Goal: Navigation & Orientation: Find specific page/section

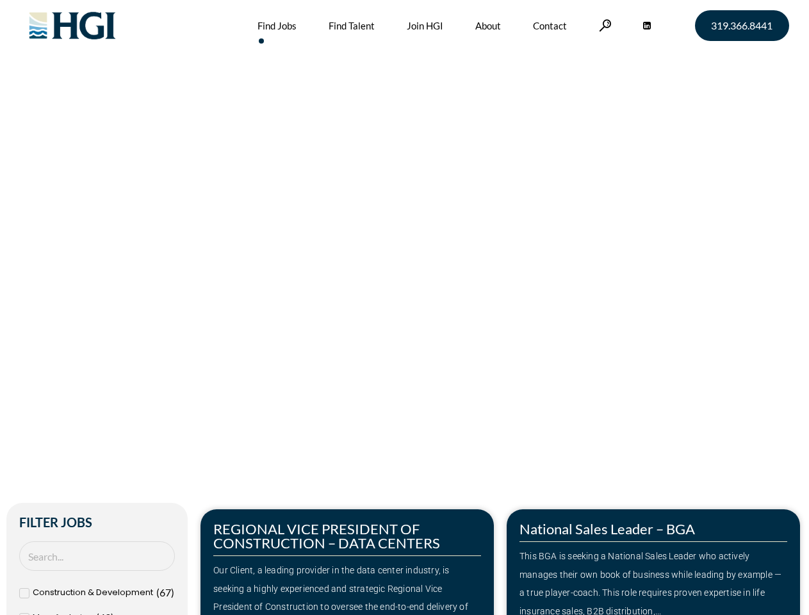
click at [404, 307] on div "Make Your Next Move Home » Jobs" at bounding box center [405, 270] width 730 height 541
click at [603, 25] on link at bounding box center [605, 25] width 13 height 12
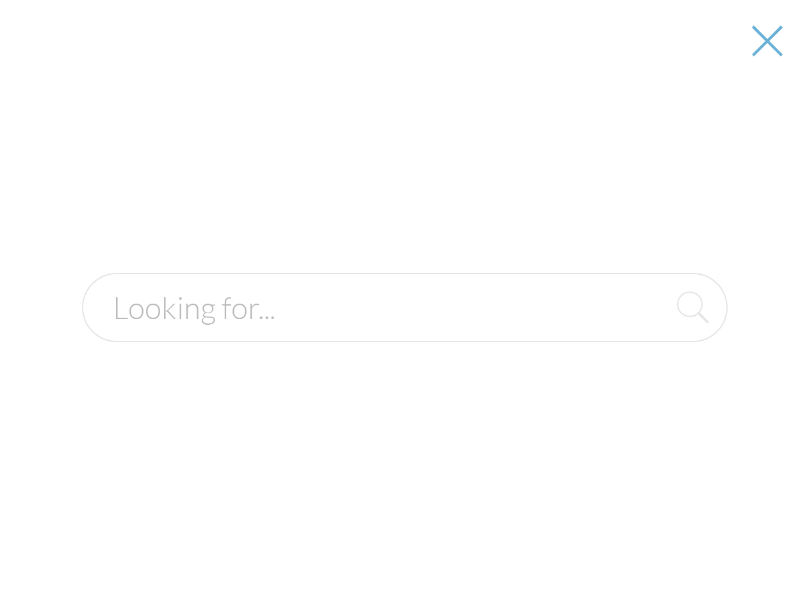
click at [653, 561] on div at bounding box center [404, 307] width 807 height 615
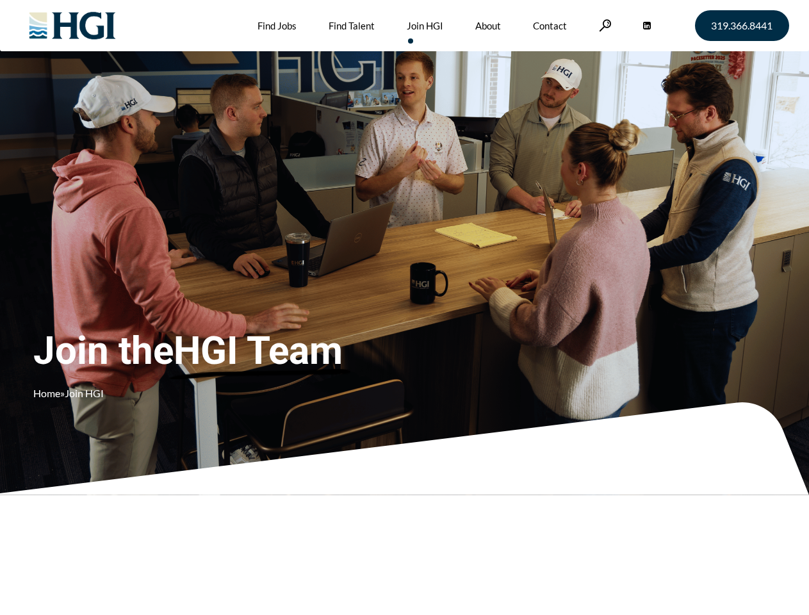
click at [404, 307] on div "Join the HGI Team Home » Join HGI" at bounding box center [239, 288] width 412 height 249
click at [603, 25] on link at bounding box center [605, 25] width 13 height 12
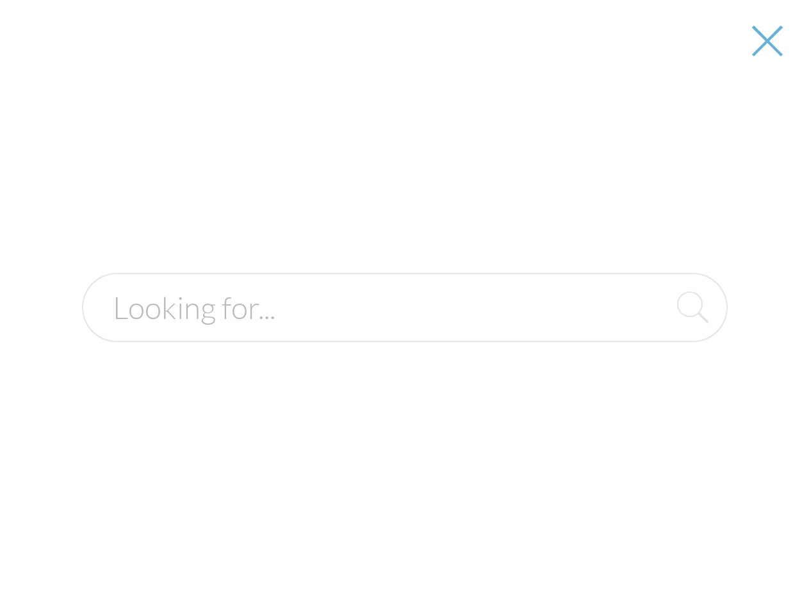
click at [404, 307] on div "Join the HGI Team Home » Join HGI" at bounding box center [239, 288] width 412 height 249
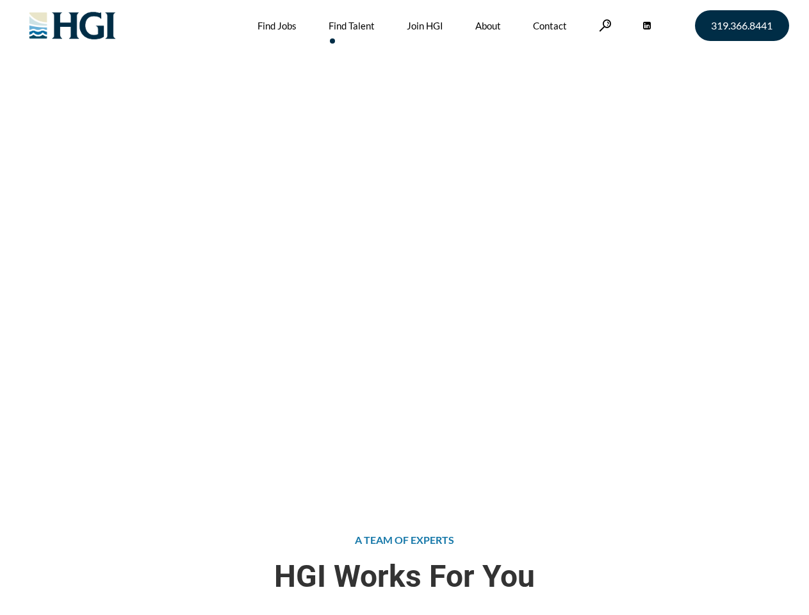
click at [404, 307] on div "Attract the Right Talent Home » Find Talent" at bounding box center [404, 246] width 809 height 492
click at [603, 25] on link at bounding box center [605, 25] width 13 height 12
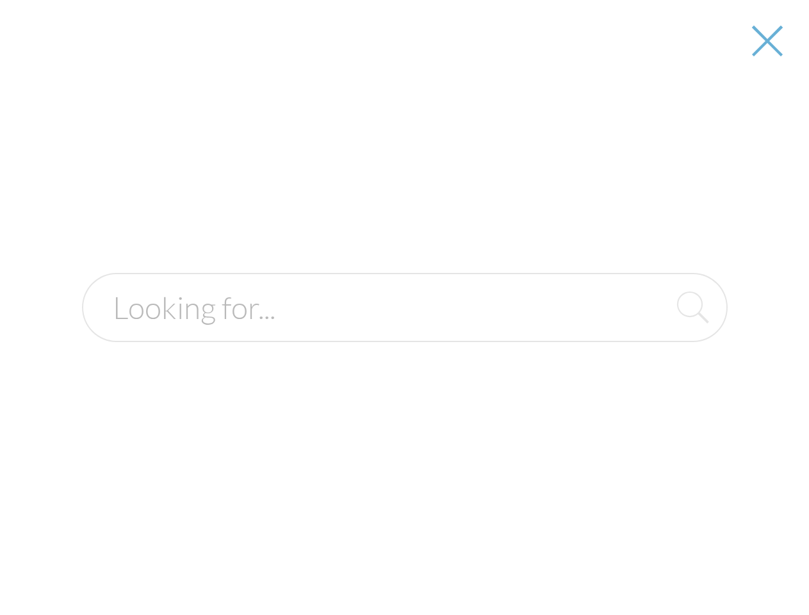
click at [404, 307] on div "Attract the Right Talent Home » Find Talent" at bounding box center [404, 246] width 809 height 492
